Goal: Entertainment & Leisure: Consume media (video, audio)

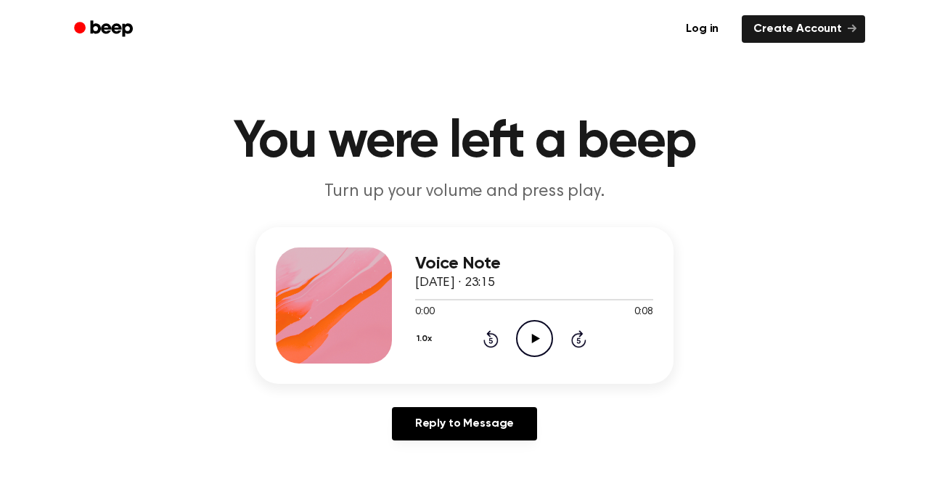
click at [524, 335] on icon "Play Audio" at bounding box center [534, 338] width 37 height 37
click at [528, 328] on icon "Play Audio" at bounding box center [534, 338] width 37 height 37
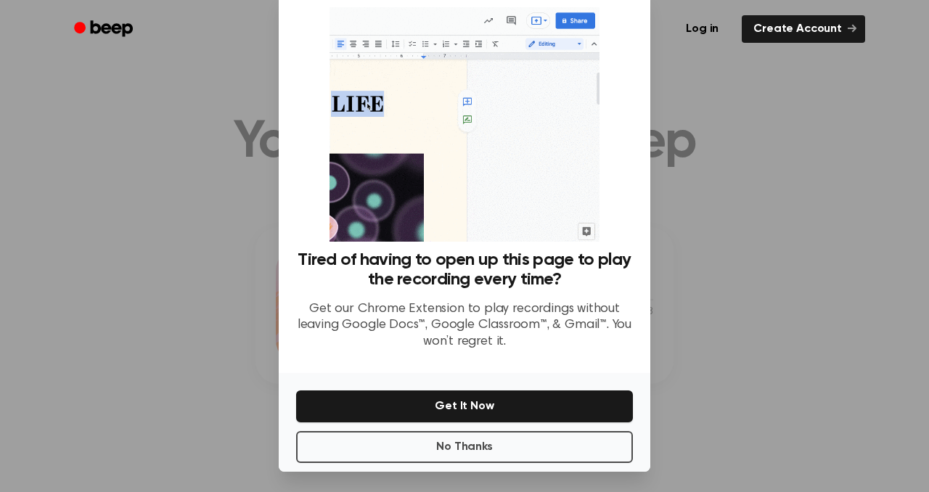
scroll to position [36, 0]
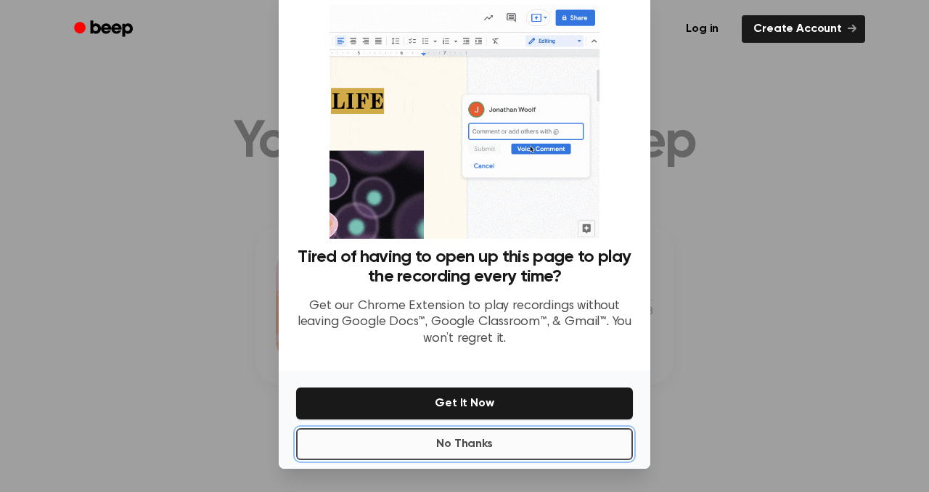
click at [515, 437] on button "No Thanks" at bounding box center [464, 444] width 337 height 32
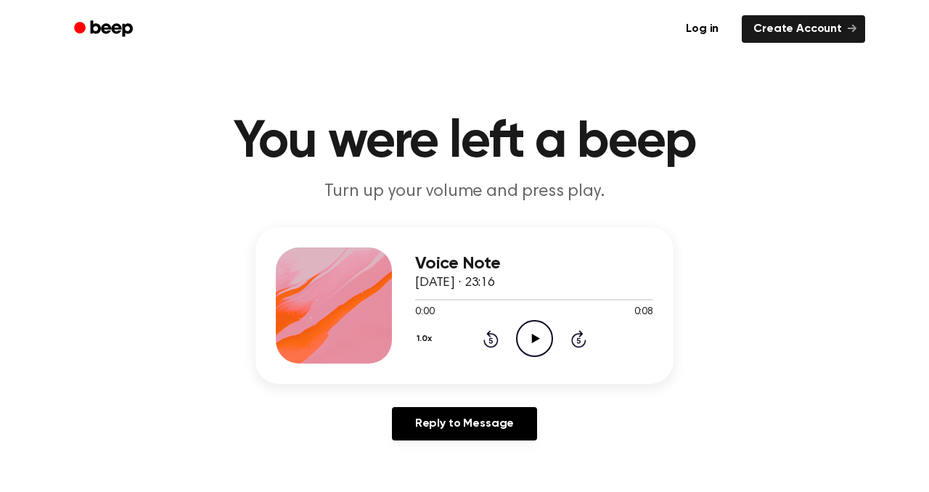
click at [541, 322] on circle at bounding box center [535, 339] width 36 height 36
